Goal: Answer question/provide support: Share knowledge or assist other users

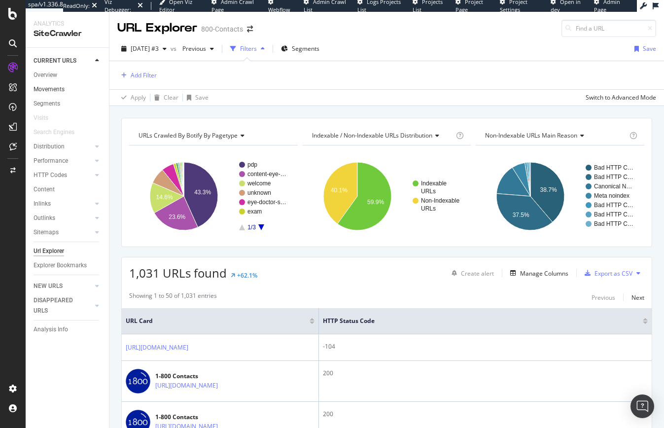
drag, startPoint x: 51, startPoint y: 74, endPoint x: 75, endPoint y: 94, distance: 31.2
click at [50, 73] on div "Overview" at bounding box center [46, 75] width 24 height 10
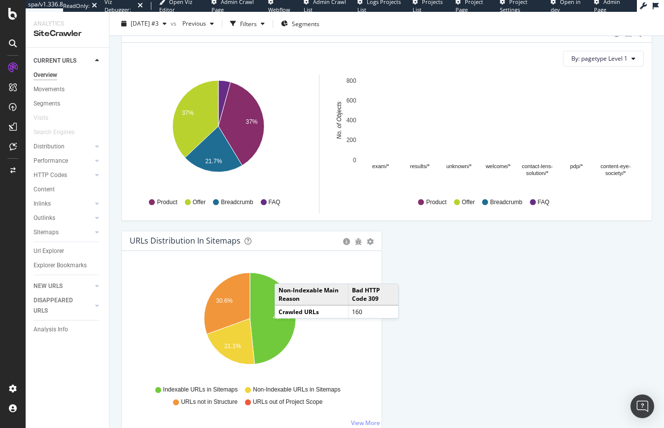
scroll to position [1014, 0]
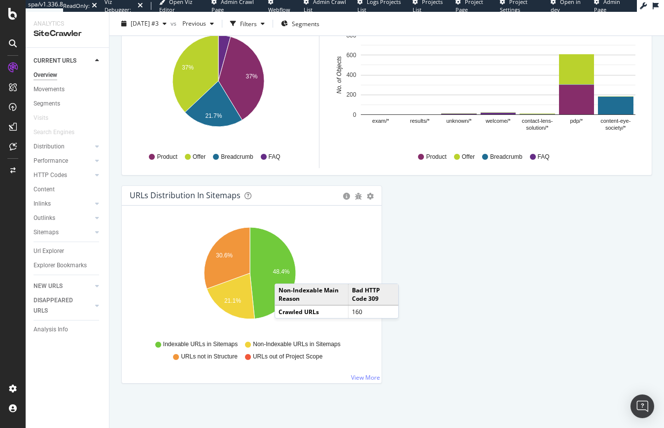
click at [380, 259] on div "URLs Distribution in Sitemaps Pie Table Export as CSV Add to Custom Report Hold…" at bounding box center [251, 289] width 271 height 208
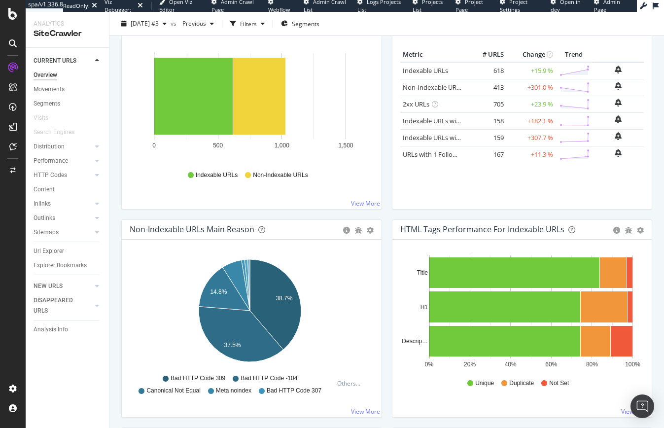
scroll to position [0, 0]
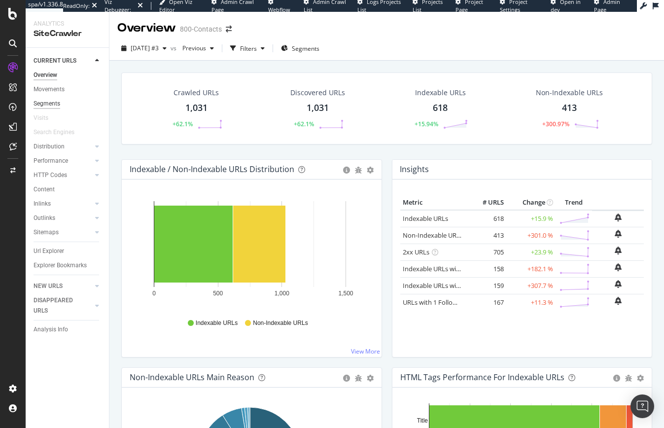
click at [50, 106] on div "Segments" at bounding box center [47, 104] width 27 height 10
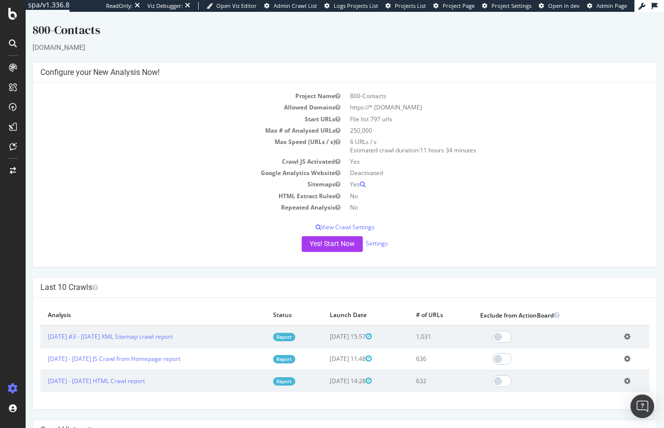
drag, startPoint x: 265, startPoint y: 274, endPoint x: 252, endPoint y: 273, distance: 13.0
click at [265, 274] on div "800-Contacts 1800contacts.com × × Configure your New Analysis Now! Project Name…" at bounding box center [345, 276] width 638 height 508
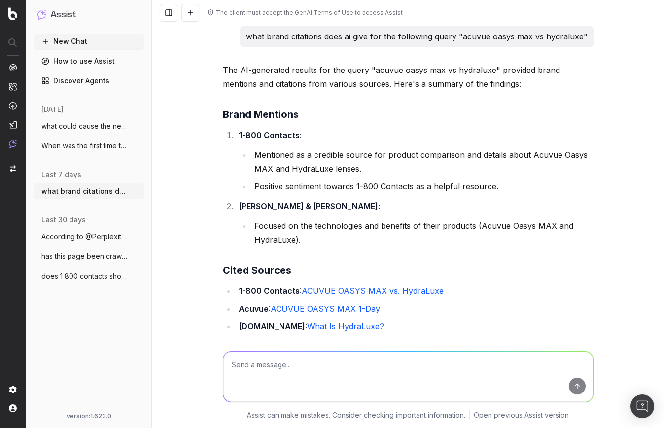
click at [69, 127] on span "what could cause the network errors we a" at bounding box center [84, 126] width 87 height 10
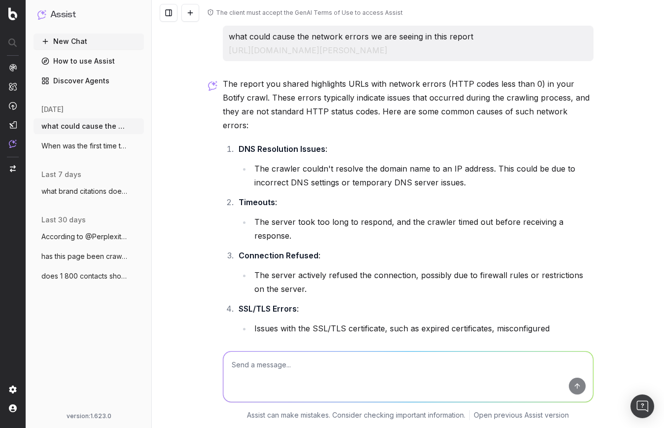
click at [86, 188] on span "what brand citations does ai give for th" at bounding box center [84, 191] width 87 height 10
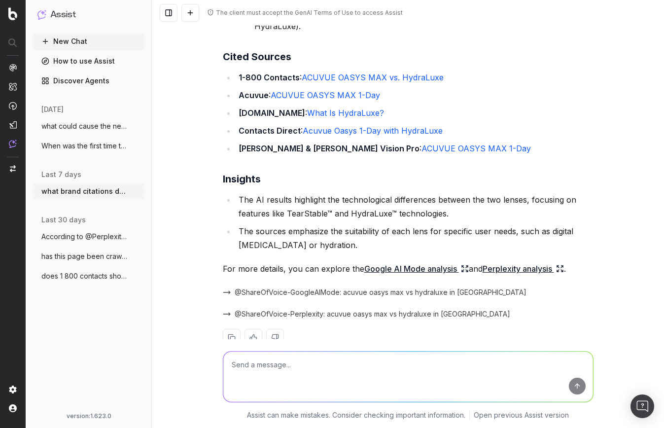
scroll to position [246, 0]
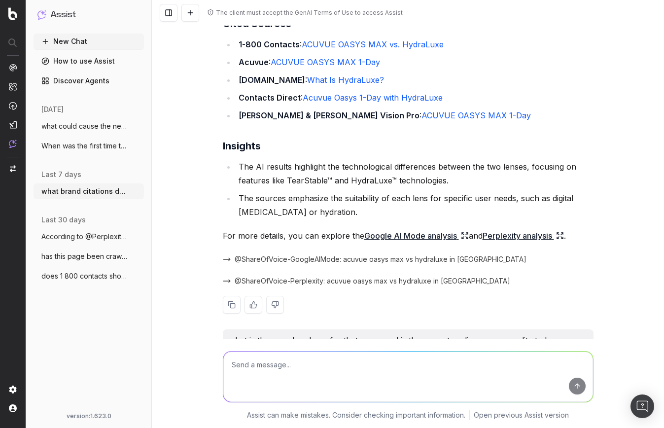
click at [462, 237] on icon at bounding box center [463, 238] width 2 height 2
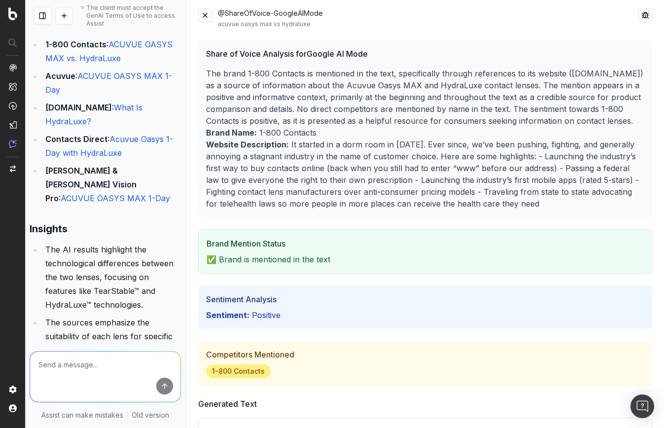
scroll to position [0, 0]
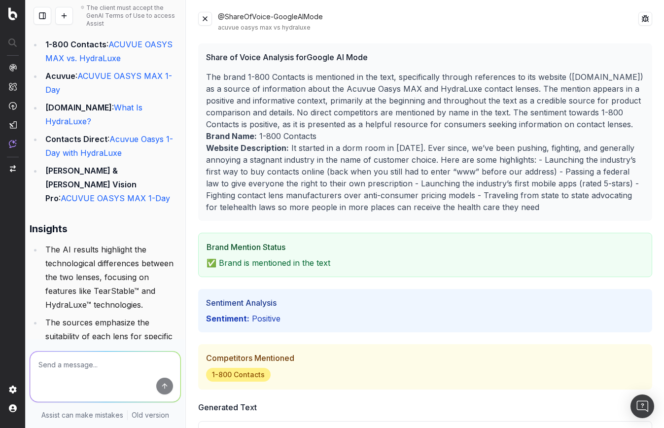
click at [204, 18] on button at bounding box center [205, 19] width 14 height 14
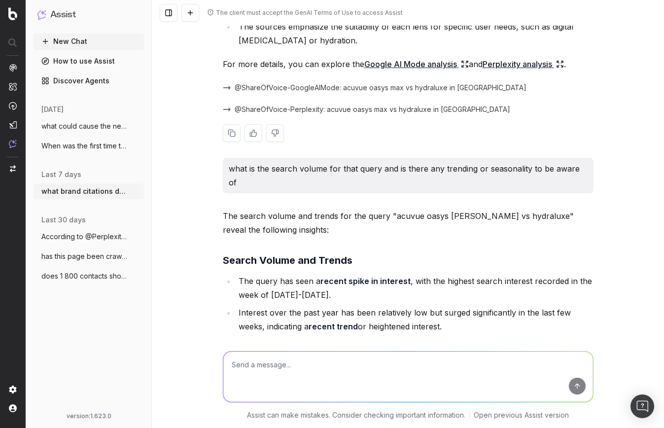
scroll to position [246, 0]
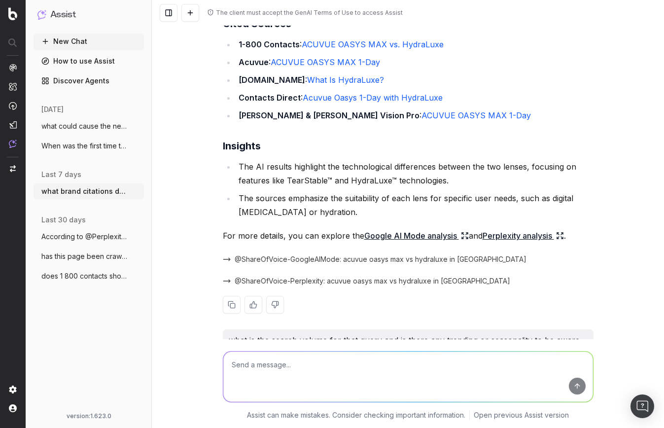
click at [562, 235] on icon at bounding box center [560, 236] width 8 height 8
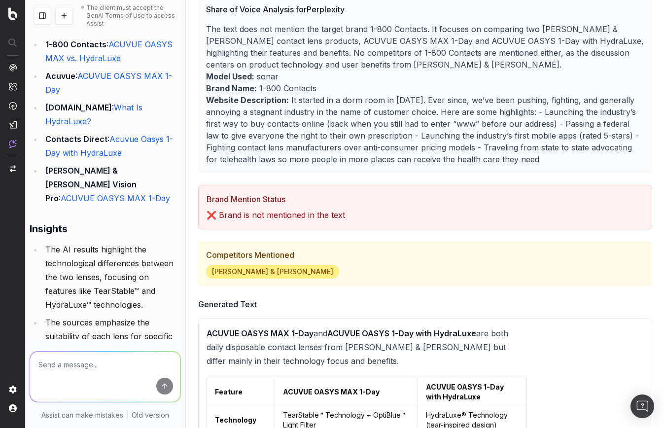
scroll to position [0, 0]
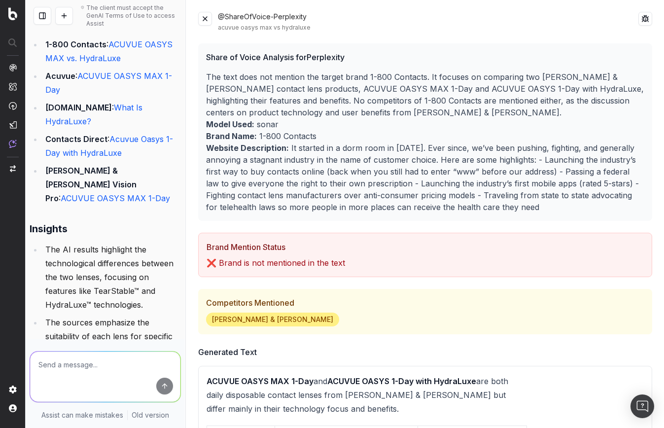
click at [203, 20] on button at bounding box center [205, 19] width 14 height 14
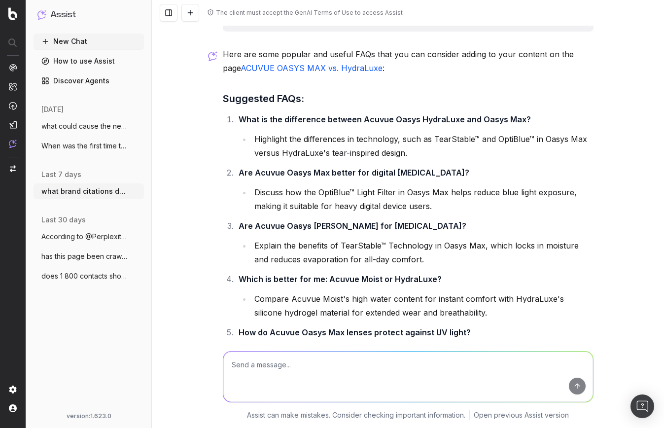
scroll to position [1047, 0]
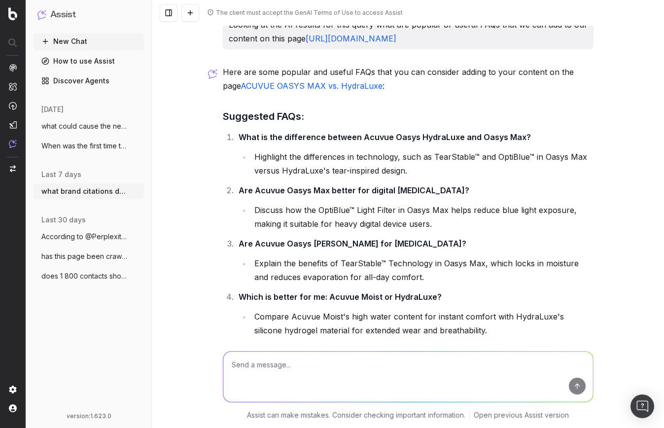
drag, startPoint x: 236, startPoint y: 136, endPoint x: 533, endPoint y: 138, distance: 296.7
click at [533, 138] on li "What is the difference between Acuvue Oasys HydraLuxe and Oasys Max? Highlight …" at bounding box center [415, 153] width 358 height 47
drag, startPoint x: 521, startPoint y: 138, endPoint x: 361, endPoint y: 132, distance: 160.3
click at [354, 132] on li "What is the difference between Acuvue Oasys HydraLuxe and Oasys Max? Highlight …" at bounding box center [415, 153] width 358 height 47
click at [493, 136] on strong "What is the difference between Acuvue Oasys HydraLuxe and Oasys Max?" at bounding box center [384, 137] width 292 height 10
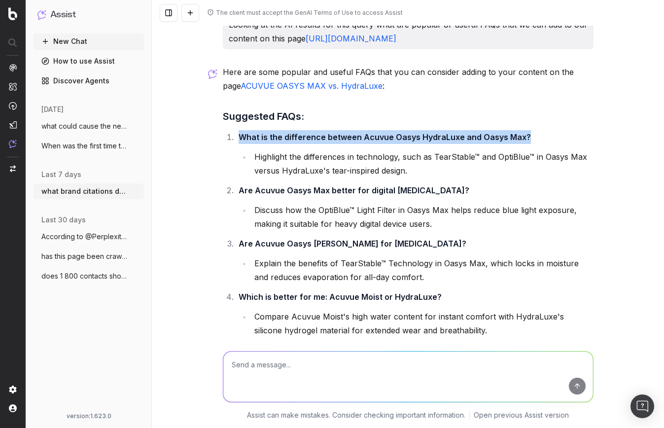
click at [517, 138] on li "What is the difference between Acuvue Oasys HydraLuxe and Oasys Max? Highlight …" at bounding box center [415, 153] width 358 height 47
copy strong "What is the difference between Acuvue Oasys HydraLuxe and Oasys Max?"
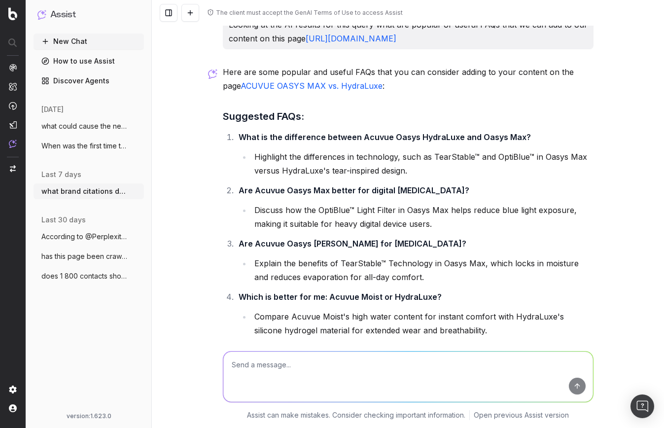
click at [272, 364] on textarea at bounding box center [408, 376] width 370 height 50
paste textarea "What is the difference between Acuvue Oasys HydraLuxe and Oasys Max?"
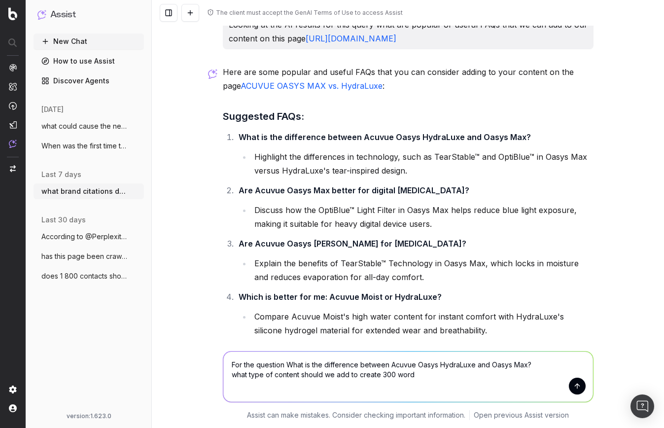
type textarea "For the question What is the difference between Acuvue Oasys HydraLuxe and Oasy…"
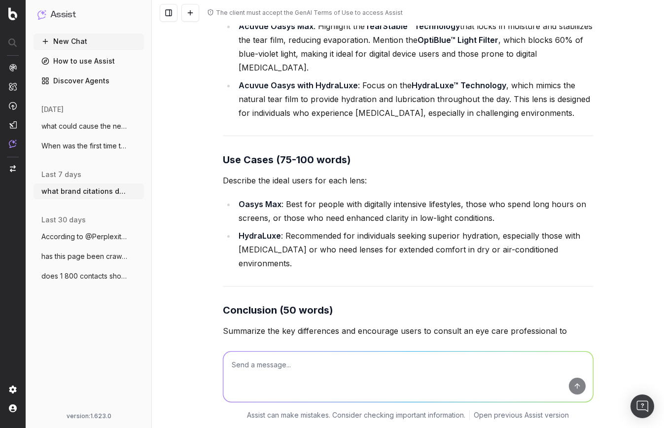
scroll to position [2015, 0]
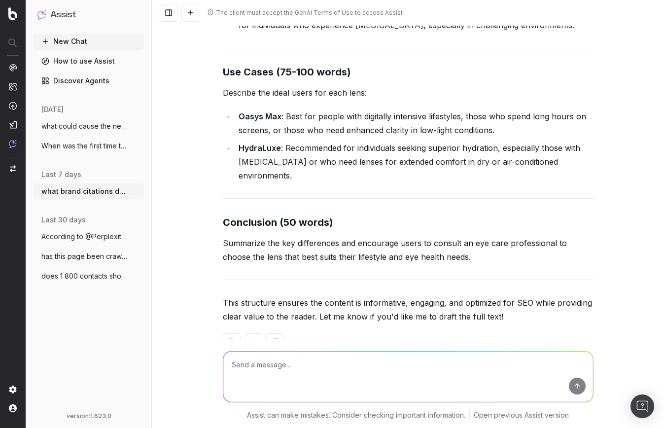
click at [347, 358] on textarea at bounding box center [408, 376] width 370 height 50
type textarea "create a content brief"
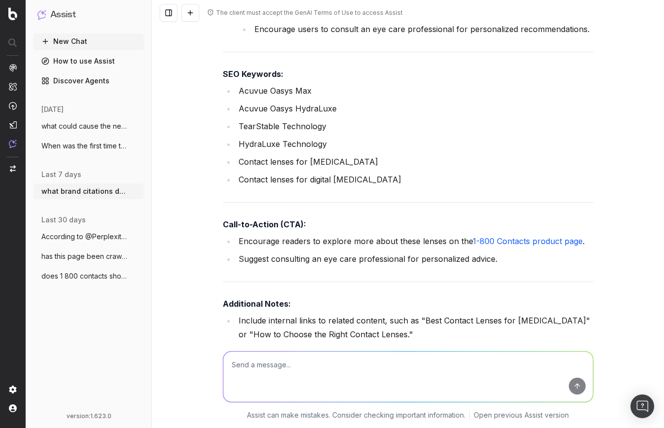
scroll to position [3158, 0]
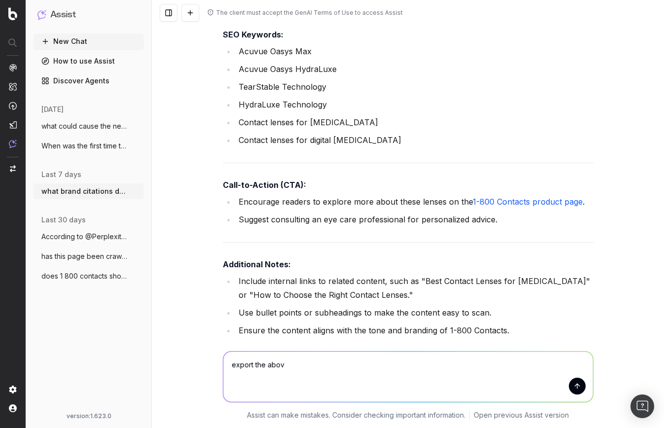
type textarea "export the above"
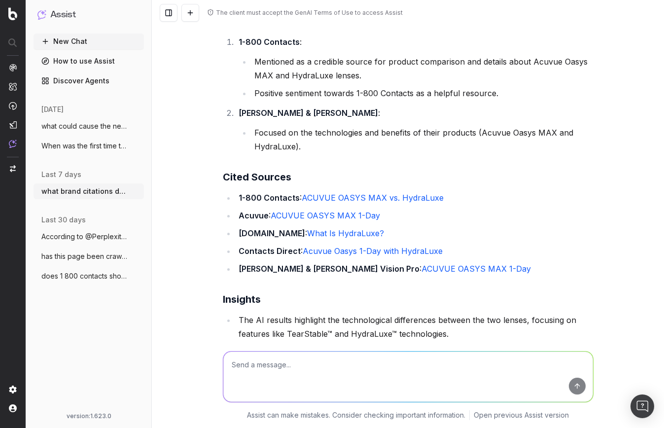
scroll to position [0, 0]
